Goal: Communication & Community: Connect with others

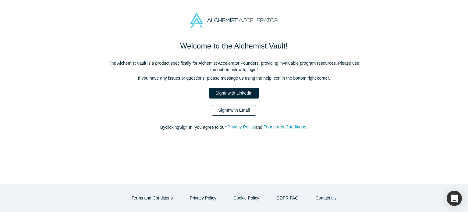
click at [225, 113] on link "Sign In with Email" at bounding box center [234, 110] width 44 height 11
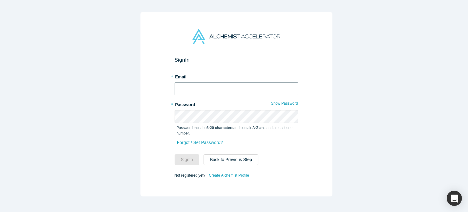
click at [214, 92] on input "text" at bounding box center [237, 88] width 124 height 13
type input "[PERSON_NAME][EMAIL_ADDRESS]"
click at [175, 154] on button "Sign In" at bounding box center [187, 159] width 25 height 11
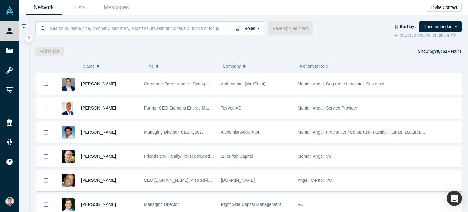
click at [24, 26] on icon at bounding box center [24, 26] width 5 height 4
click at [27, 36] on icon "button" at bounding box center [28, 37] width 3 height 5
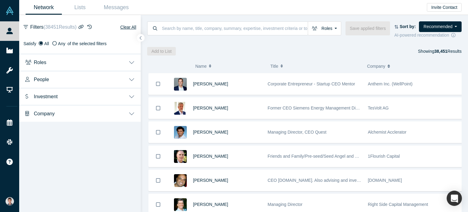
click at [104, 64] on button "Roles" at bounding box center [80, 61] width 122 height 17
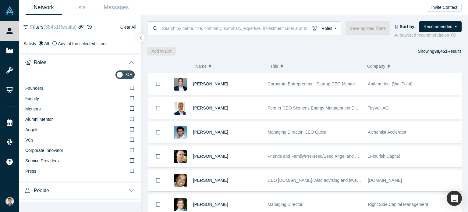
click at [130, 130] on div "or Founders Faculty Mentors Alumni Mentor Angels VCs Corporate Innovator Servic…" at bounding box center [80, 125] width 122 height 111
click at [130, 130] on icon at bounding box center [132, 129] width 4 height 5
click at [0, 0] on input "Angels" at bounding box center [0, 0] width 0 height 0
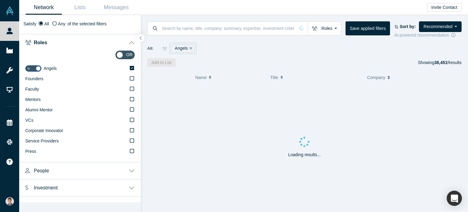
scroll to position [30, 0]
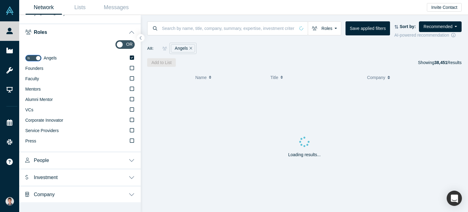
click at [91, 154] on button "People" at bounding box center [80, 159] width 122 height 17
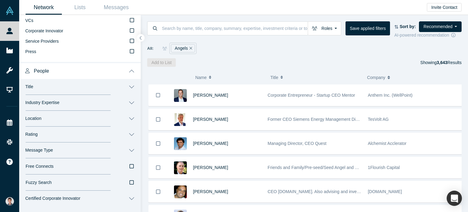
scroll to position [122, 0]
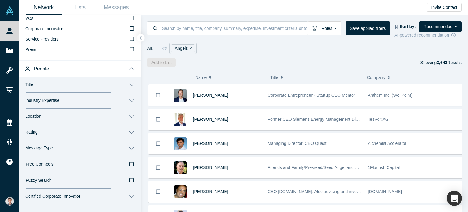
click at [79, 82] on button "Title" at bounding box center [80, 85] width 122 height 16
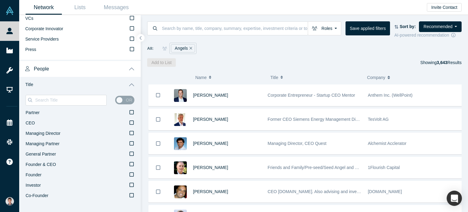
click at [120, 83] on button "Title" at bounding box center [80, 85] width 122 height 16
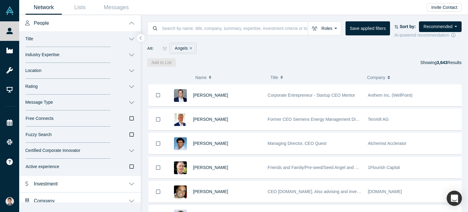
scroll to position [174, 0]
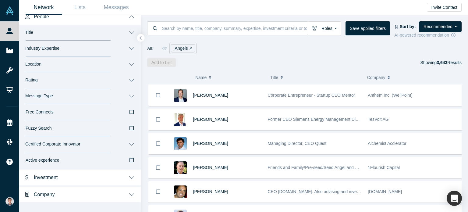
click at [97, 52] on button "Industry Expertise" at bounding box center [80, 49] width 122 height 16
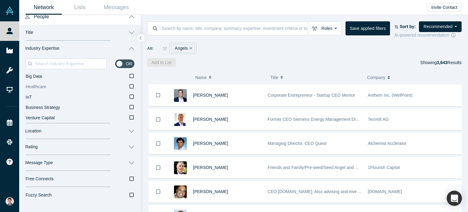
click at [129, 86] on icon at bounding box center [131, 86] width 4 height 5
click at [0, 0] on input "Healthcare" at bounding box center [0, 0] width 0 height 0
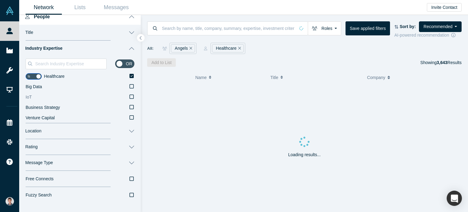
click at [129, 97] on icon at bounding box center [131, 96] width 4 height 5
click at [0, 0] on input "IoT" at bounding box center [0, 0] width 0 height 0
click at [77, 63] on input at bounding box center [70, 64] width 72 height 8
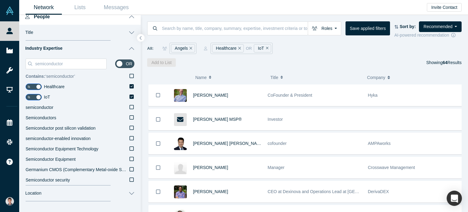
click at [129, 77] on icon at bounding box center [131, 75] width 4 height 5
click at [0, 0] on input "Contains: ‘ semiconductor ’" at bounding box center [0, 0] width 0 height 0
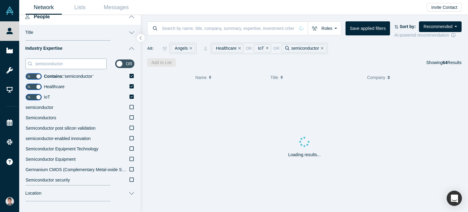
click at [76, 67] on input "semiconductor" at bounding box center [70, 64] width 72 height 8
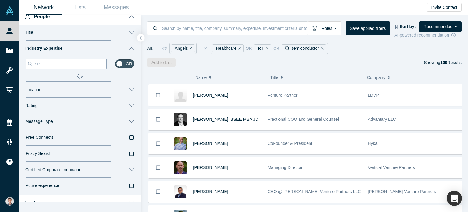
type input "s"
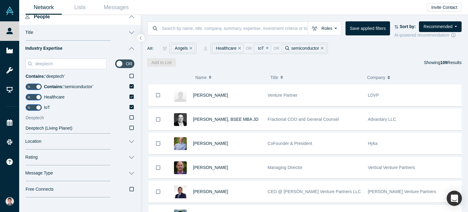
click at [129, 118] on icon at bounding box center [131, 117] width 4 height 4
click at [0, 0] on input "Deeptech" at bounding box center [0, 0] width 0 height 0
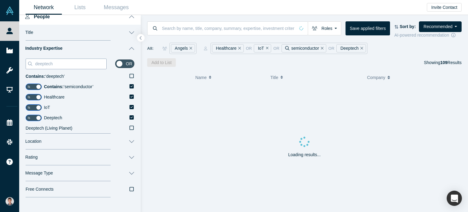
click at [72, 64] on input "deeptech" at bounding box center [70, 64] width 72 height 8
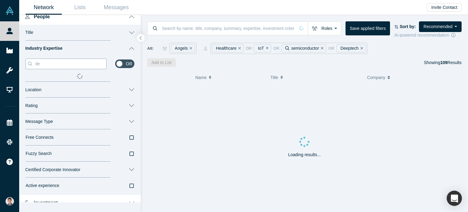
type input "d"
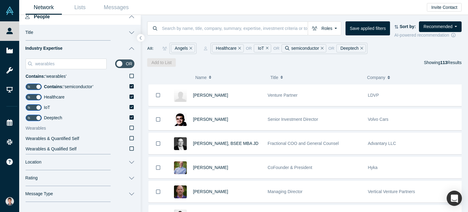
type input "wearables"
click at [129, 127] on icon at bounding box center [131, 127] width 4 height 5
click at [0, 0] on input "Wearables" at bounding box center [0, 0] width 0 height 0
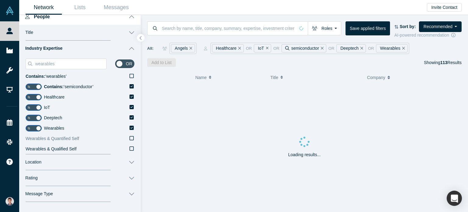
click at [129, 139] on icon at bounding box center [131, 138] width 4 height 5
click at [0, 0] on input "Wearables & Quantified Self" at bounding box center [0, 0] width 0 height 0
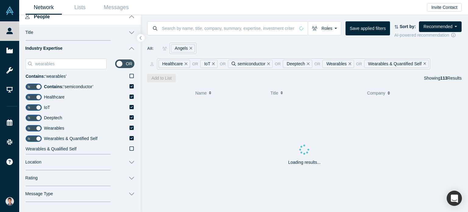
click at [130, 145] on div "wearables or Contains: ‘ wearables ’ Is Contains: ‘ semiconductor ’ Is Healthca…" at bounding box center [80, 105] width 122 height 98
click at [129, 147] on icon at bounding box center [131, 148] width 4 height 5
click at [0, 0] on input "Wearables & Qualified Self" at bounding box center [0, 0] width 0 height 0
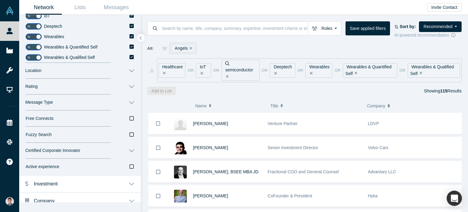
scroll to position [271, 0]
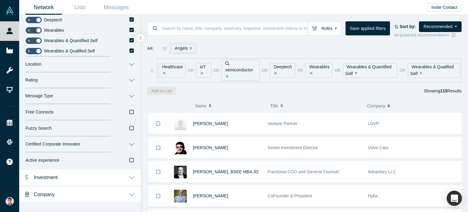
click at [118, 175] on button "Investment" at bounding box center [80, 176] width 122 height 17
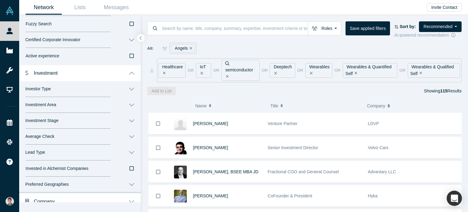
scroll to position [383, 0]
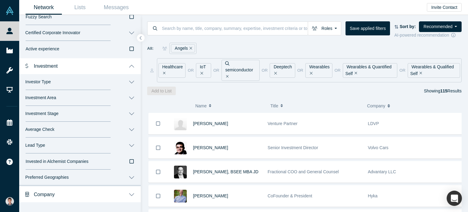
click at [127, 158] on div "Invested in Alchemist Companies" at bounding box center [80, 161] width 109 height 6
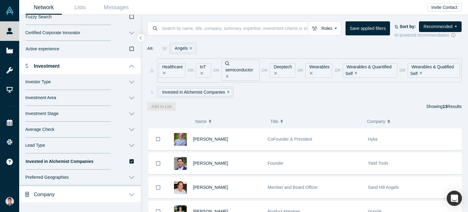
click at [129, 162] on icon "button" at bounding box center [131, 161] width 4 height 5
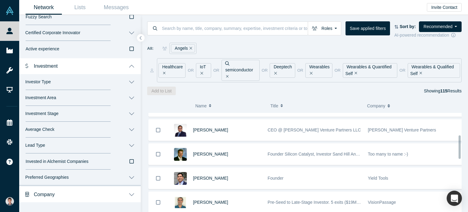
scroll to position [122, 0]
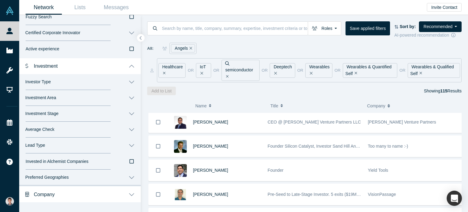
click at [104, 128] on button "Average Check" at bounding box center [80, 130] width 122 height 16
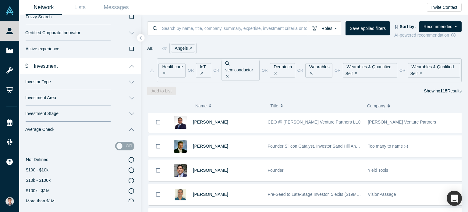
click at [129, 180] on icon at bounding box center [131, 180] width 5 height 5
click at [0, 0] on input "$10k - $100k" at bounding box center [0, 0] width 0 height 0
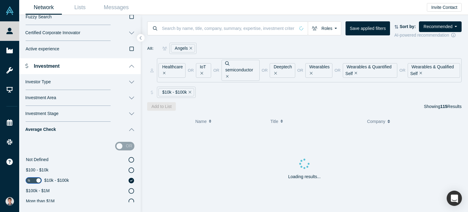
click at [129, 191] on icon at bounding box center [131, 190] width 5 height 5
click at [0, 0] on input "$100k - $1M" at bounding box center [0, 0] width 0 height 0
click at [129, 181] on icon at bounding box center [131, 180] width 5 height 5
click at [0, 0] on input "$10k - $100k" at bounding box center [0, 0] width 0 height 0
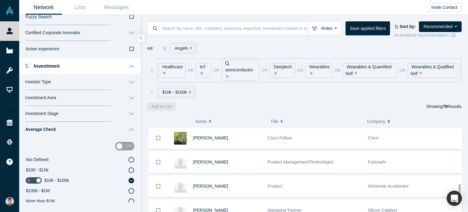
scroll to position [946, 0]
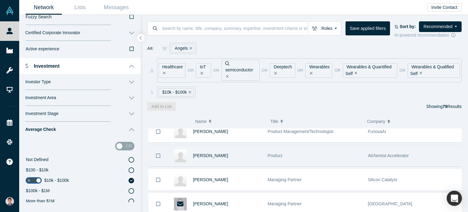
drag, startPoint x: 202, startPoint y: 142, endPoint x: 160, endPoint y: 153, distance: 43.3
click at [160, 153] on button "Bookmark" at bounding box center [158, 155] width 19 height 21
click at [158, 153] on icon "Bookmark" at bounding box center [157, 155] width 5 height 5
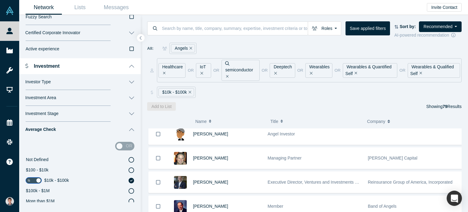
scroll to position [1098, 0]
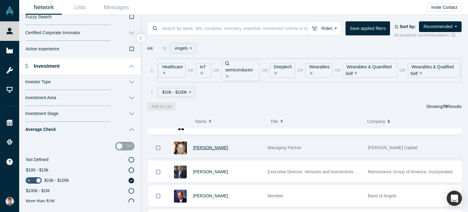
drag, startPoint x: 212, startPoint y: 138, endPoint x: 203, endPoint y: 135, distance: 9.0
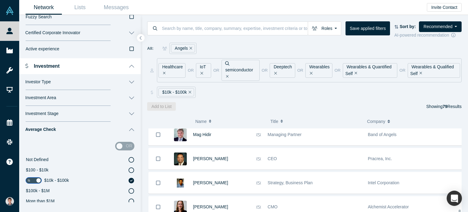
scroll to position [1814, 0]
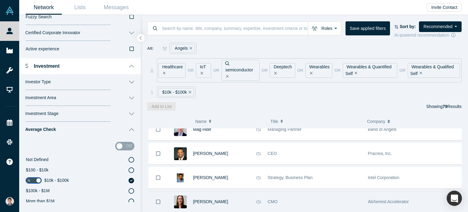
click at [208, 191] on div "Devon Crews" at bounding box center [223, 201] width 60 height 21
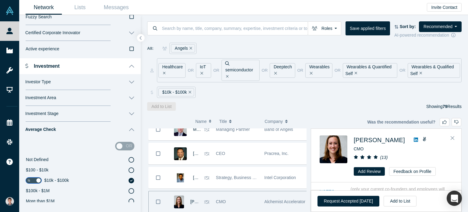
click at [209, 191] on div "Devon Crews" at bounding box center [190, 201] width 45 height 21
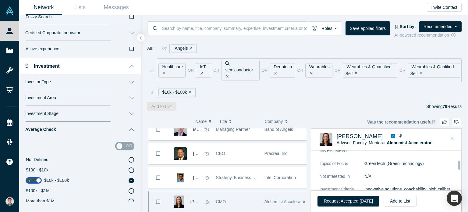
scroll to position [394, 0]
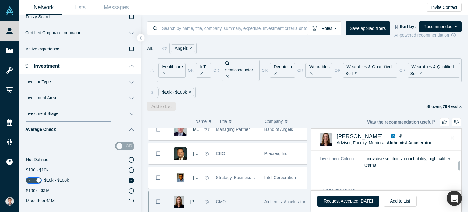
click at [452, 135] on icon "Close" at bounding box center [452, 137] width 4 height 5
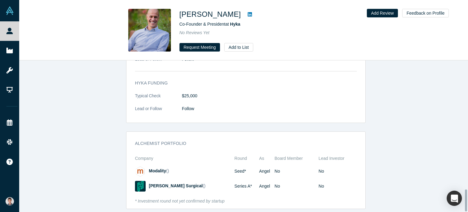
scroll to position [893, 0]
click at [199, 49] on button "Request Meeting" at bounding box center [199, 47] width 41 height 9
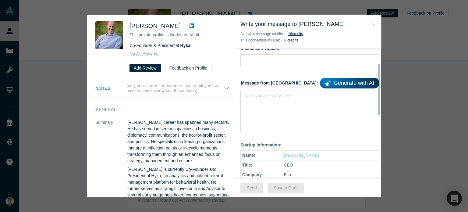
scroll to position [61, 0]
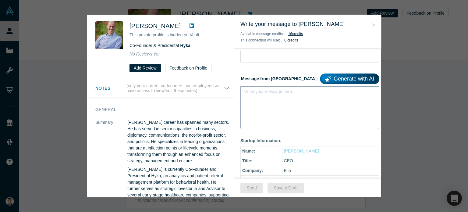
click at [282, 111] on div "Write your message here..." at bounding box center [309, 107] width 139 height 43
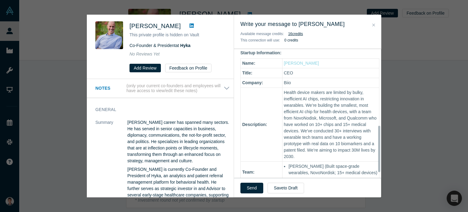
scroll to position [213, 0]
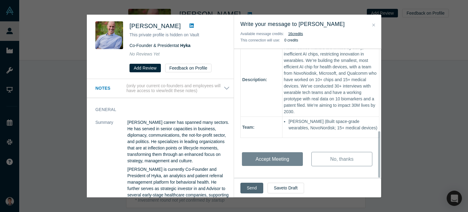
click at [254, 189] on button "Send" at bounding box center [251, 187] width 23 height 11
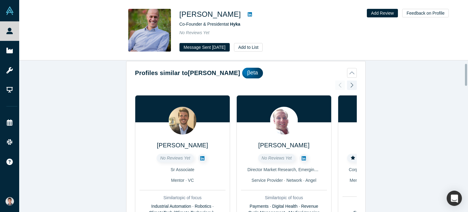
scroll to position [0, 0]
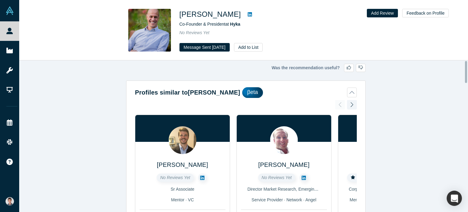
click at [245, 14] on link at bounding box center [249, 14] width 9 height 7
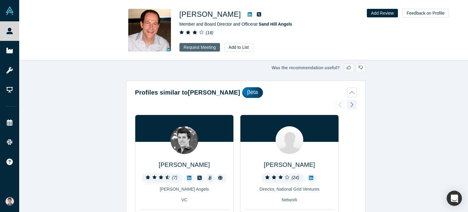
click at [199, 49] on button "Request Meeting" at bounding box center [199, 47] width 41 height 9
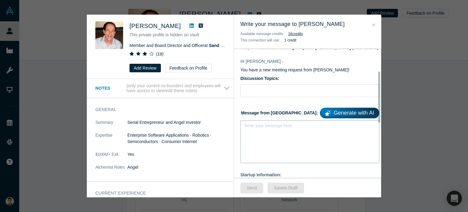
scroll to position [61, 0]
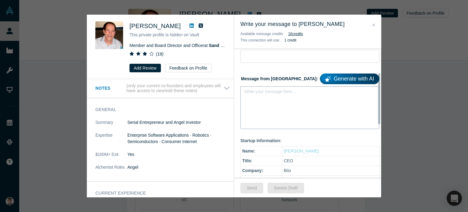
click at [273, 114] on div "Write your message here..." at bounding box center [309, 107] width 139 height 43
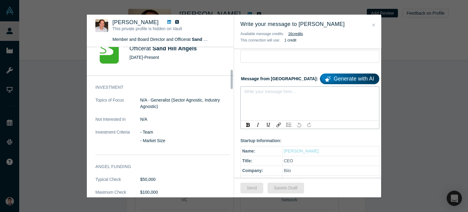
scroll to position [183, 0]
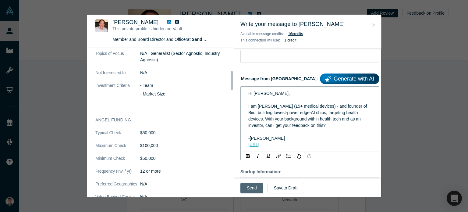
click at [245, 185] on button "Send" at bounding box center [251, 187] width 23 height 11
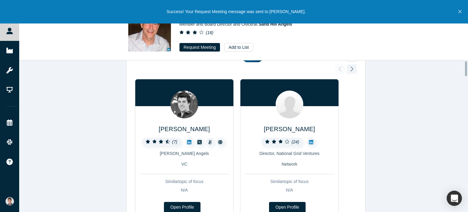
scroll to position [0, 0]
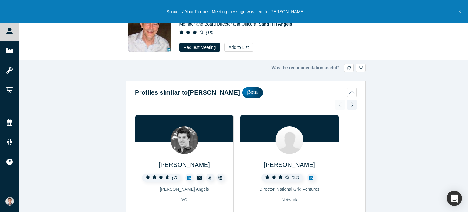
click at [459, 11] on icon "Close" at bounding box center [459, 11] width 3 height 5
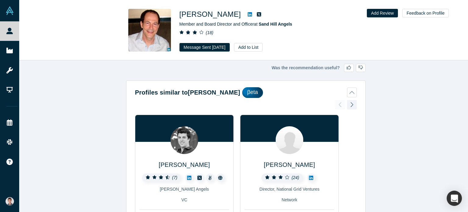
click at [248, 14] on icon at bounding box center [250, 14] width 4 height 5
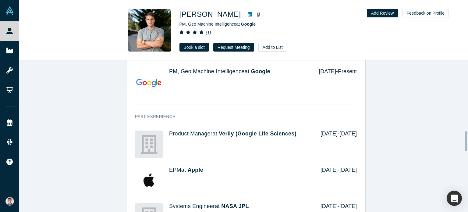
scroll to position [518, 0]
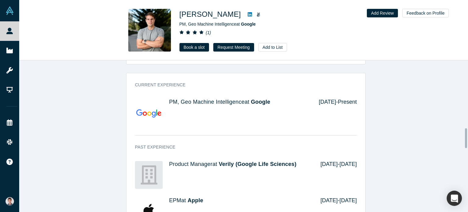
click at [245, 15] on link at bounding box center [249, 14] width 9 height 7
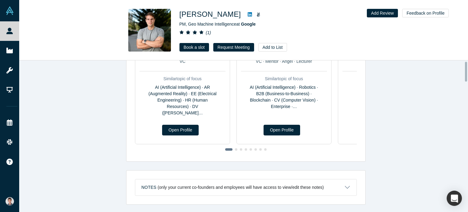
scroll to position [0, 0]
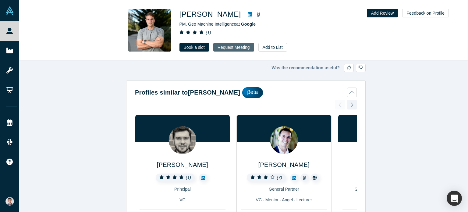
click at [224, 51] on button "Request Meeting" at bounding box center [233, 47] width 41 height 9
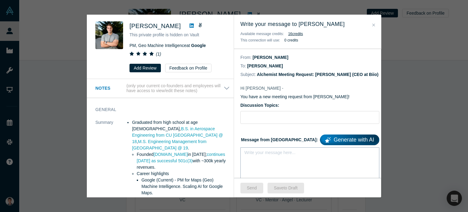
click at [269, 160] on div "Write your message here..." at bounding box center [309, 168] width 139 height 43
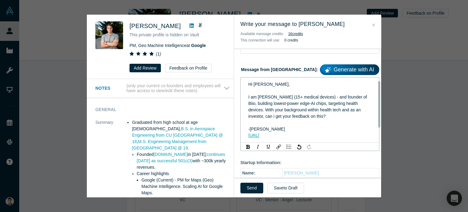
scroll to position [122, 0]
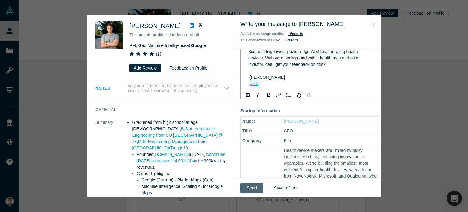
click at [251, 188] on button "Send" at bounding box center [251, 187] width 23 height 11
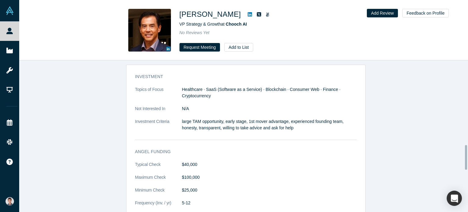
scroll to position [396, 0]
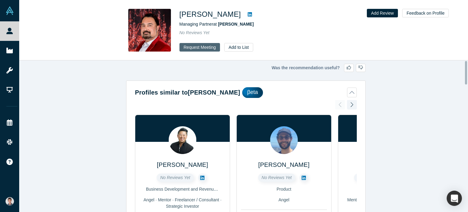
click at [199, 45] on button "Request Meeting" at bounding box center [199, 47] width 41 height 9
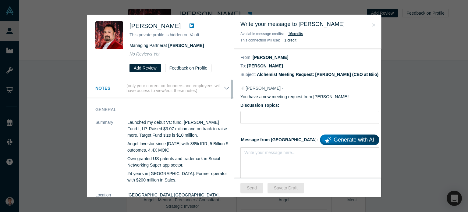
click at [374, 25] on icon "Close" at bounding box center [373, 25] width 3 height 4
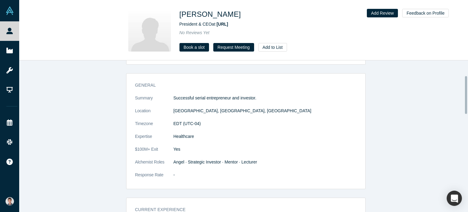
scroll to position [61, 0]
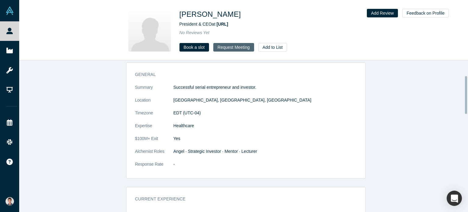
click at [229, 47] on button "Request Meeting" at bounding box center [233, 47] width 41 height 9
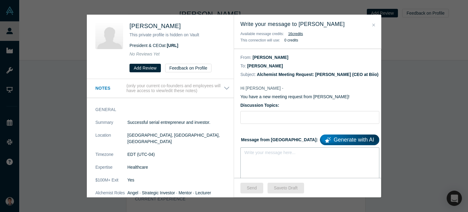
click at [279, 153] on div "rdw-editor" at bounding box center [309, 154] width 123 height 6
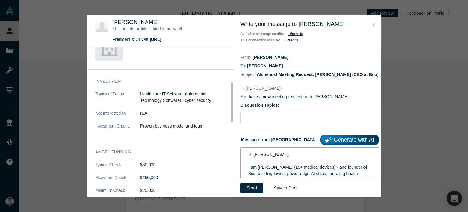
scroll to position [16, 0]
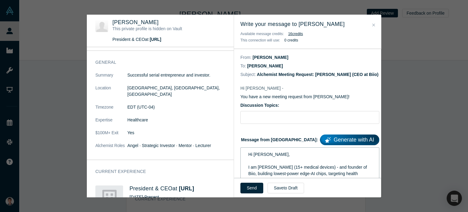
click at [373, 25] on icon "Close" at bounding box center [373, 25] width 3 height 4
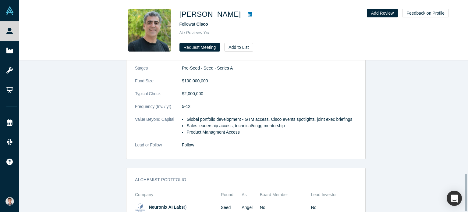
scroll to position [457, 0]
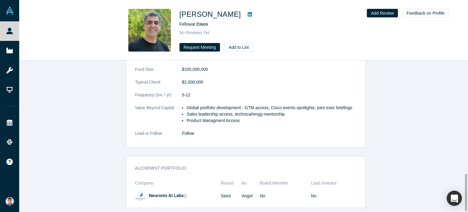
click at [245, 17] on link at bounding box center [249, 14] width 9 height 7
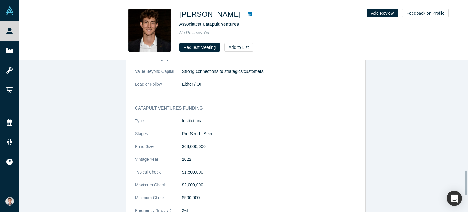
scroll to position [670, 0]
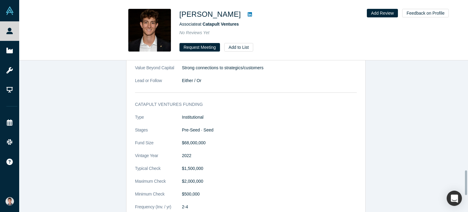
click at [248, 15] on icon at bounding box center [250, 14] width 4 height 5
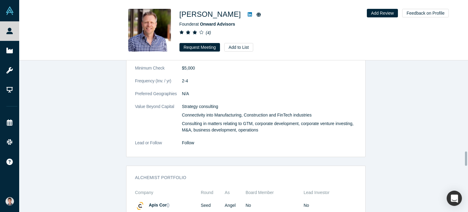
scroll to position [944, 0]
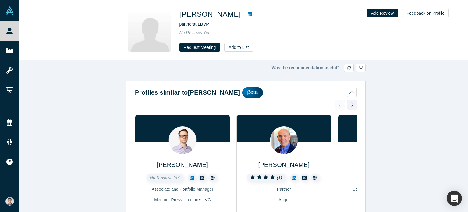
click at [206, 26] on span "LDVP" at bounding box center [202, 24] width 11 height 5
click at [241, 14] on div at bounding box center [250, 14] width 18 height 11
click at [248, 14] on icon at bounding box center [250, 14] width 4 height 5
click at [207, 48] on button "Request Meeting" at bounding box center [199, 47] width 41 height 9
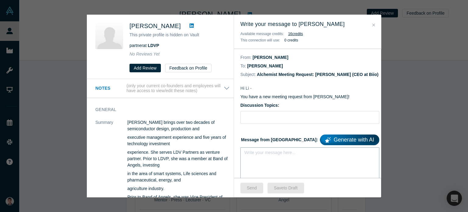
click at [270, 157] on div "rdw-editor" at bounding box center [309, 154] width 123 height 6
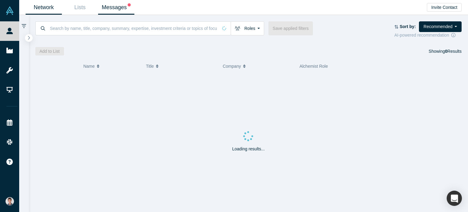
click at [106, 8] on link "Messages" at bounding box center [116, 7] width 36 height 14
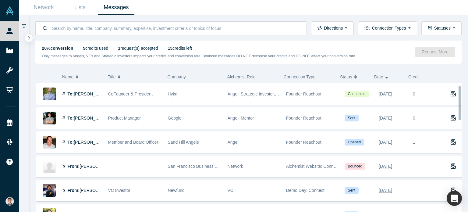
scroll to position [30, 0]
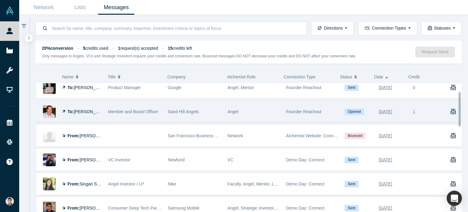
click at [163, 114] on div "Member and Board Officer" at bounding box center [135, 111] width 60 height 21
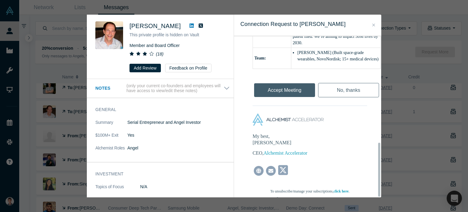
scroll to position [317, 0]
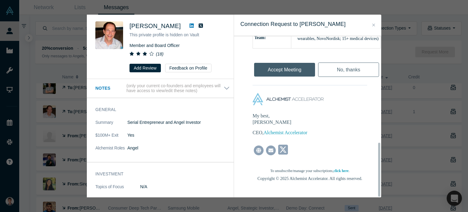
click at [372, 25] on icon "Close" at bounding box center [373, 25] width 3 height 4
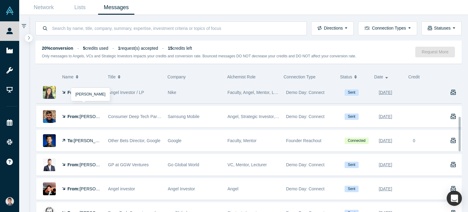
scroll to position [152, 0]
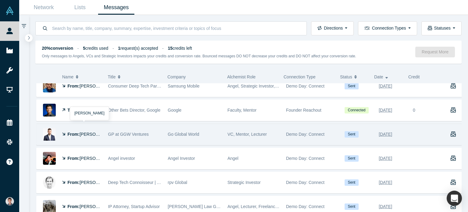
click at [85, 129] on div "From: [PERSON_NAME]" at bounding box center [82, 134] width 40 height 21
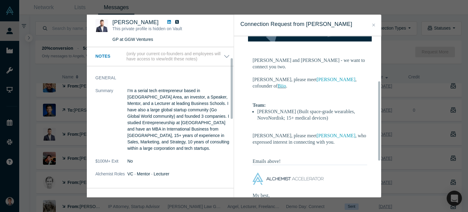
scroll to position [61, 0]
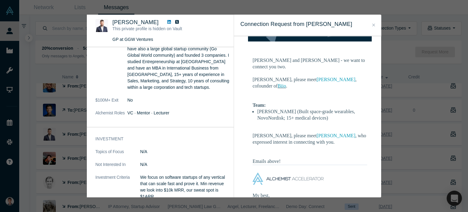
click at [373, 25] on icon "Close" at bounding box center [373, 24] width 3 height 3
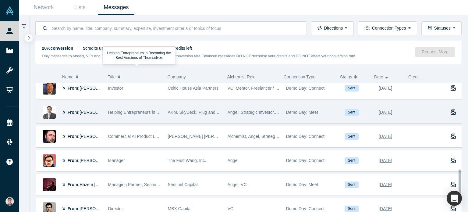
scroll to position [335, 0]
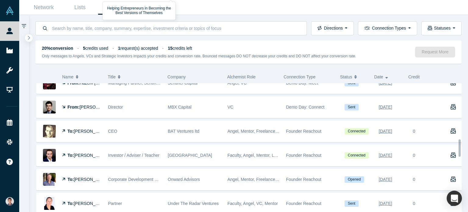
scroll to position [426, 0]
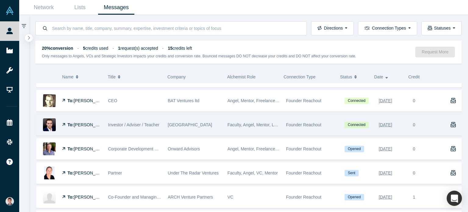
click at [297, 115] on div "Founder Reachout" at bounding box center [312, 124] width 52 height 21
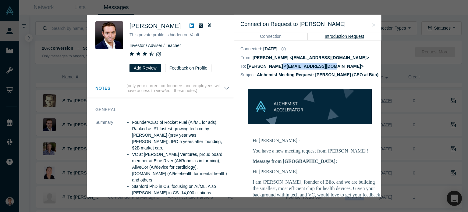
drag, startPoint x: 277, startPoint y: 67, endPoint x: 323, endPoint y: 67, distance: 45.7
click at [323, 67] on dd "[PERSON_NAME] <[EMAIL_ADDRESS][DOMAIN_NAME]>" at bounding box center [305, 66] width 116 height 5
copy dd "[EMAIL_ADDRESS][DOMAIN_NAME]"
click at [189, 24] on icon at bounding box center [191, 25] width 4 height 5
click at [189, 25] on icon at bounding box center [191, 25] width 4 height 4
